Goal: Find specific page/section: Find specific page/section

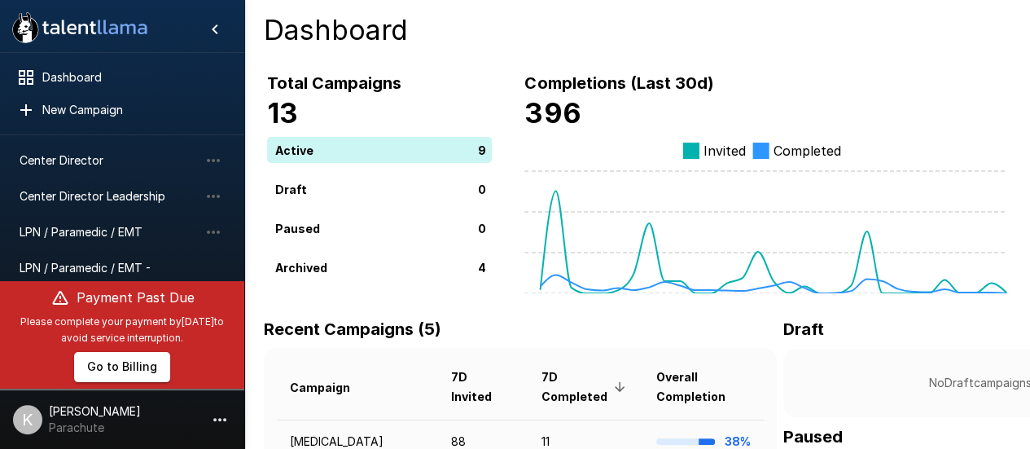
scroll to position [151, 0]
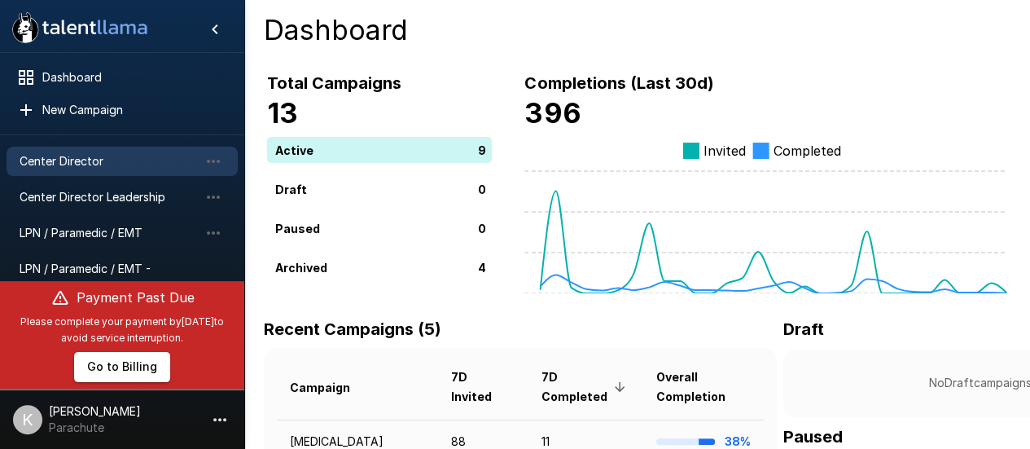
click at [111, 173] on div "Center Director" at bounding box center [122, 161] width 231 height 29
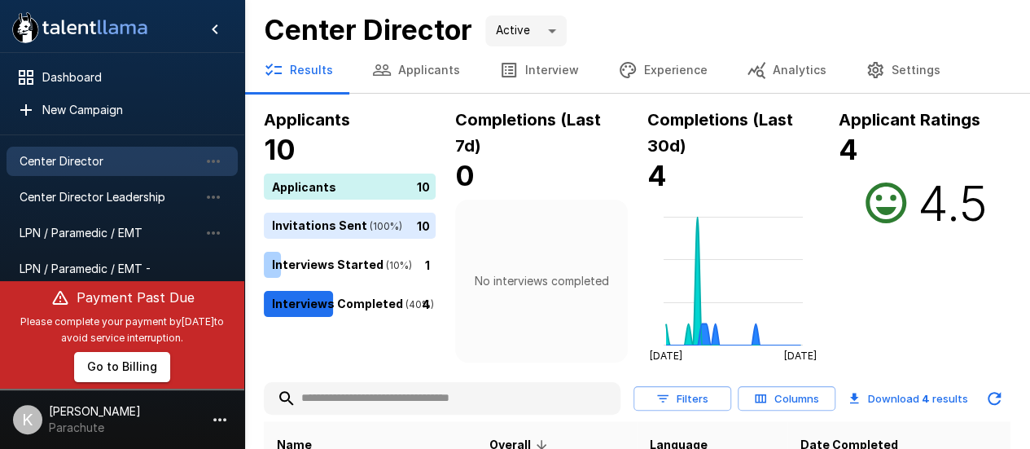
click at [865, 66] on icon "button" at bounding box center [875, 70] width 20 height 20
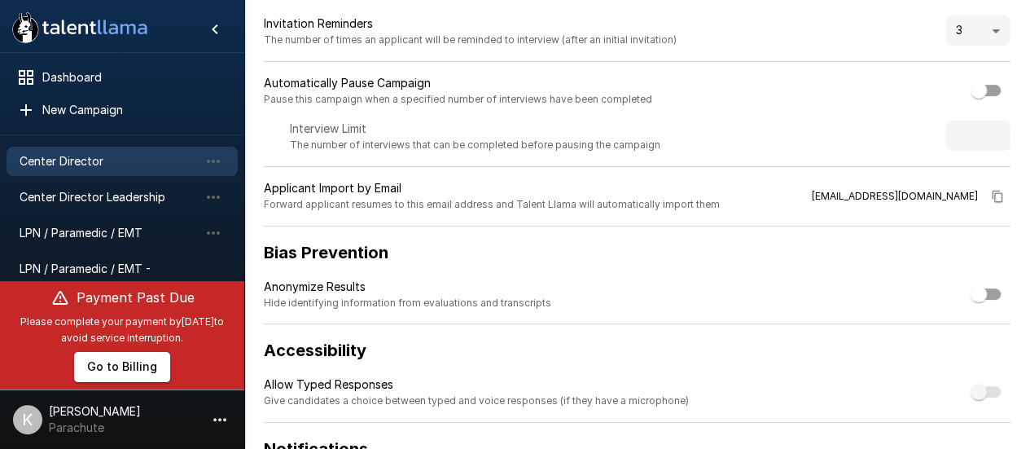
scroll to position [304, 0]
